Goal: Task Accomplishment & Management: Use online tool/utility

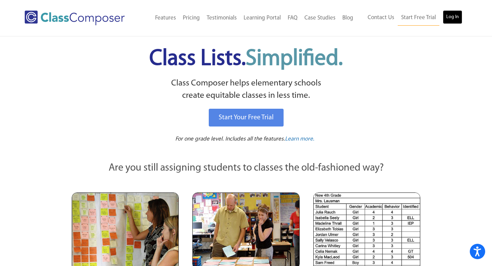
click at [456, 15] on link "Log In" at bounding box center [452, 17] width 19 height 14
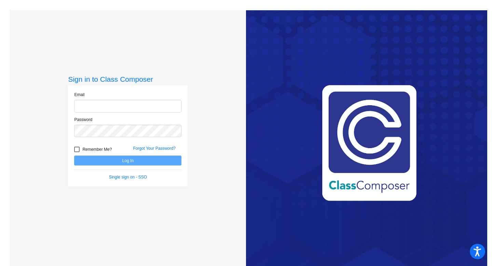
type input "viridiana.hernandez@svusd.org"
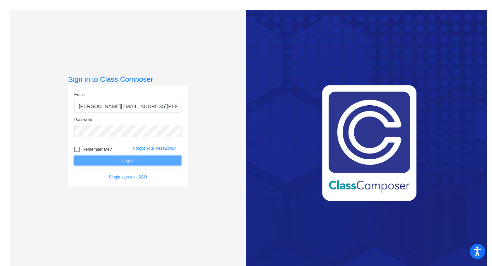
click at [126, 159] on button "Log In" at bounding box center [127, 160] width 107 height 10
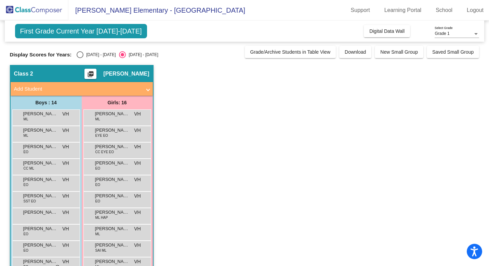
click at [78, 55] on div "Select an option" at bounding box center [80, 54] width 7 height 7
click at [80, 58] on input "2024 - 2025" at bounding box center [80, 58] width 0 height 0
radio input "true"
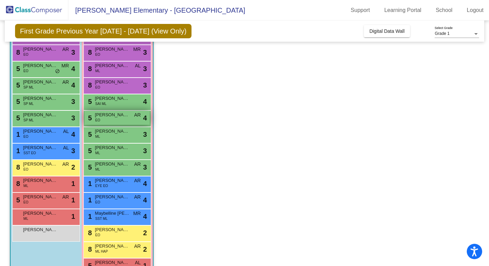
scroll to position [96, 0]
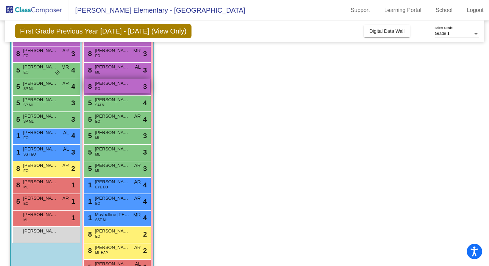
click at [104, 87] on div "8 Sophia Mundo EO lock do_not_disturb_alt 3" at bounding box center [116, 86] width 65 height 14
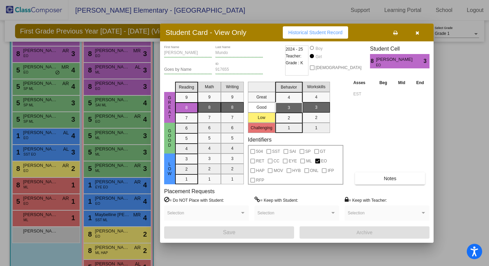
scroll to position [0, 0]
click at [423, 33] on button "button" at bounding box center [417, 32] width 22 height 12
